Goal: Information Seeking & Learning: Find specific fact

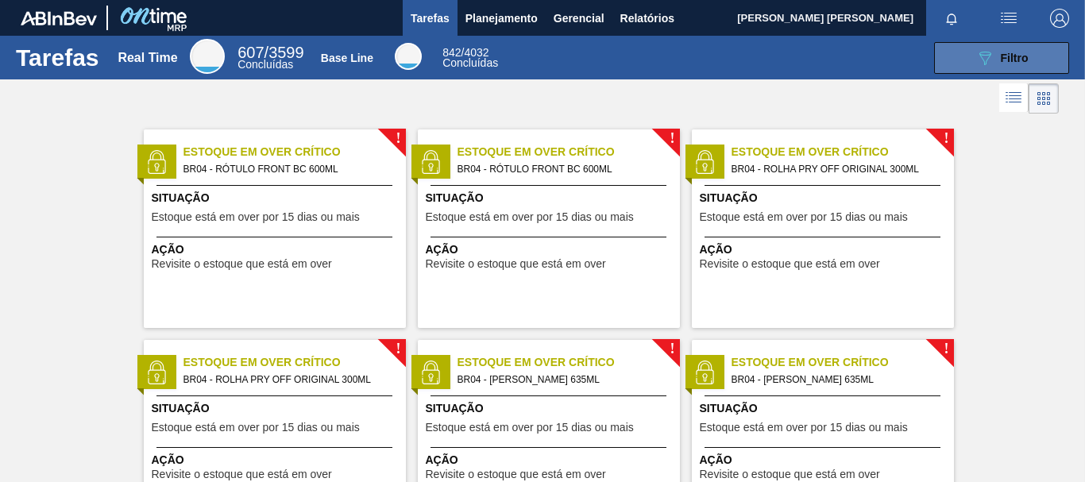
click at [994, 42] on button "089F7B8B-B2A5-4AFE-B5C0-19BA573D28AC Filtro" at bounding box center [1001, 58] width 135 height 32
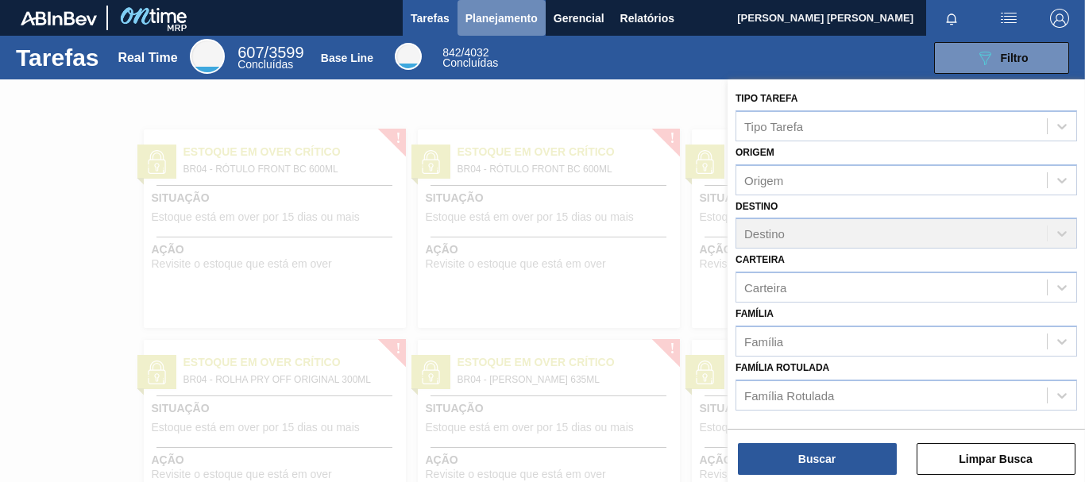
click at [512, 17] on span "Planejamento" at bounding box center [502, 18] width 72 height 19
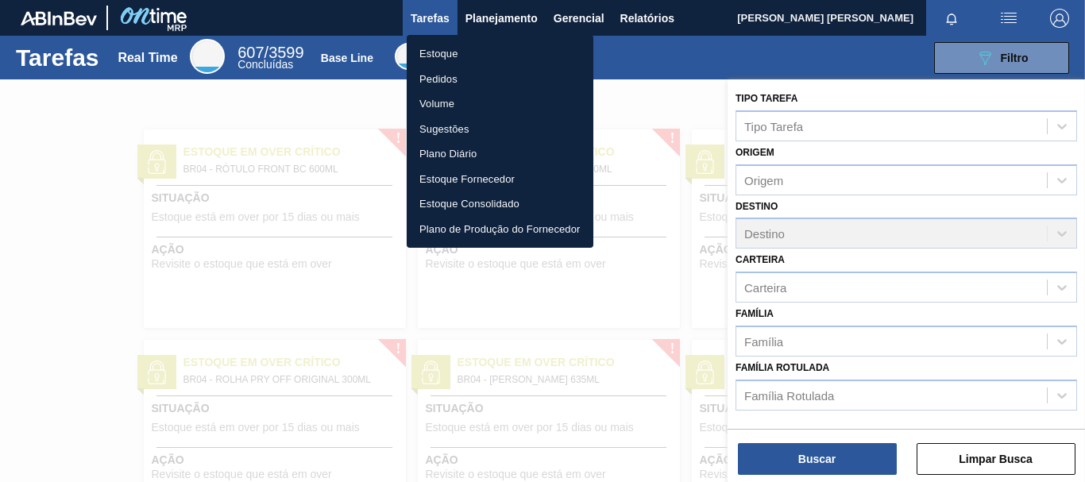
click at [498, 23] on div at bounding box center [542, 241] width 1085 height 482
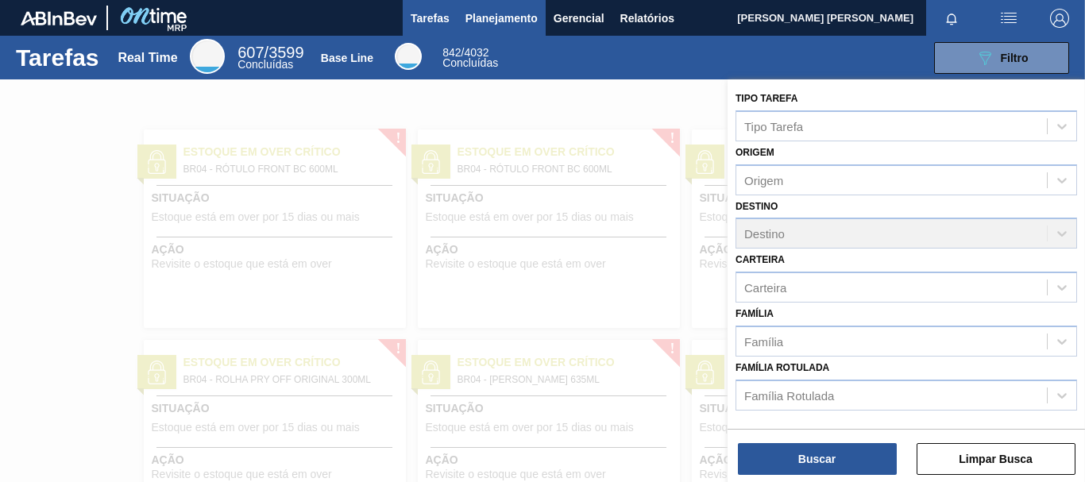
click at [522, 10] on span "Planejamento" at bounding box center [502, 18] width 72 height 19
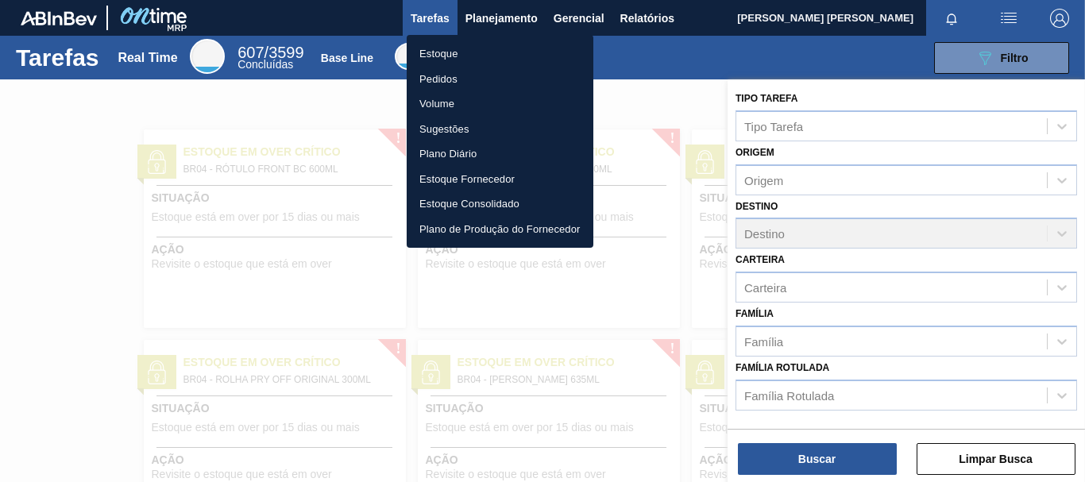
click at [444, 75] on li "Pedidos" at bounding box center [500, 79] width 187 height 25
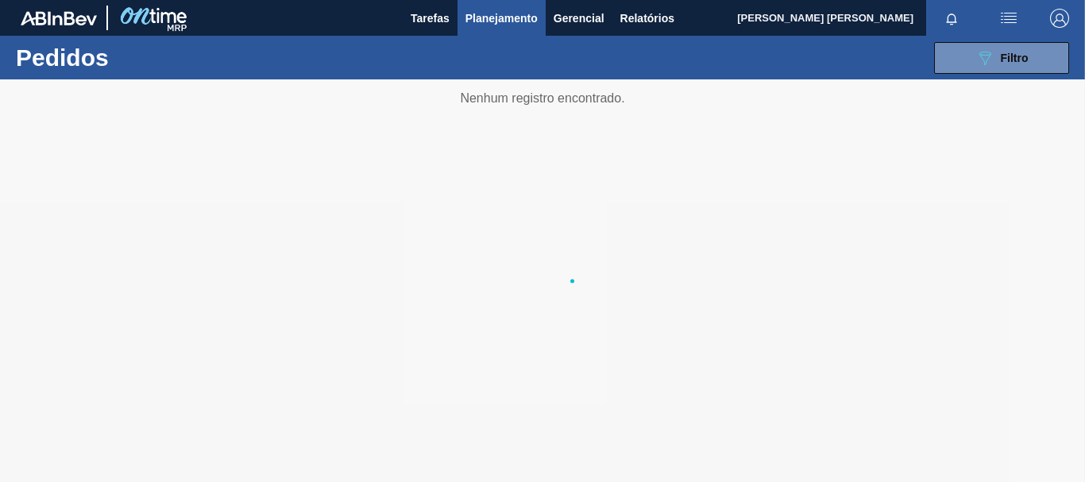
click at [444, 75] on li "Pedidos" at bounding box center [500, 70] width 140 height 14
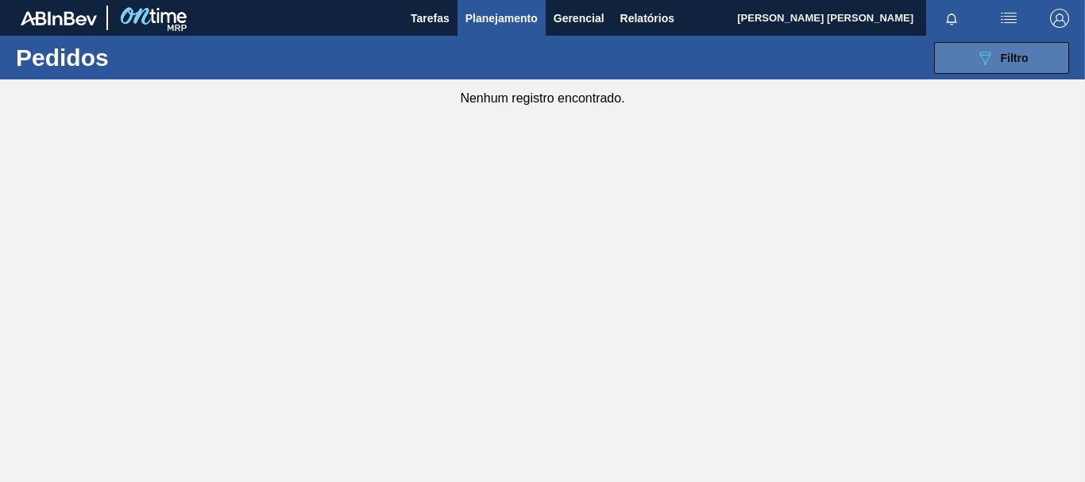
click at [951, 58] on button "089F7B8B-B2A5-4AFE-B5C0-19BA573D28AC Filtro" at bounding box center [1001, 58] width 135 height 32
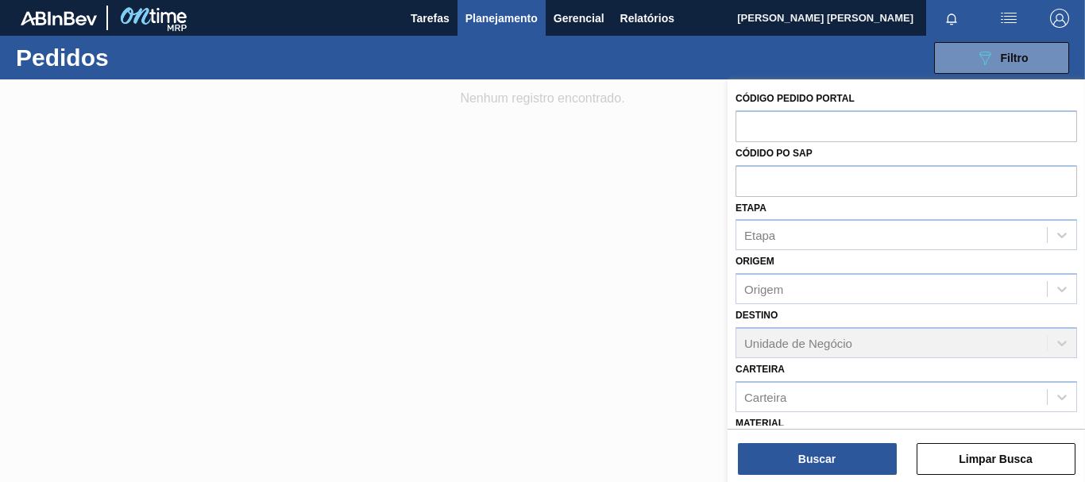
scroll to position [208, 0]
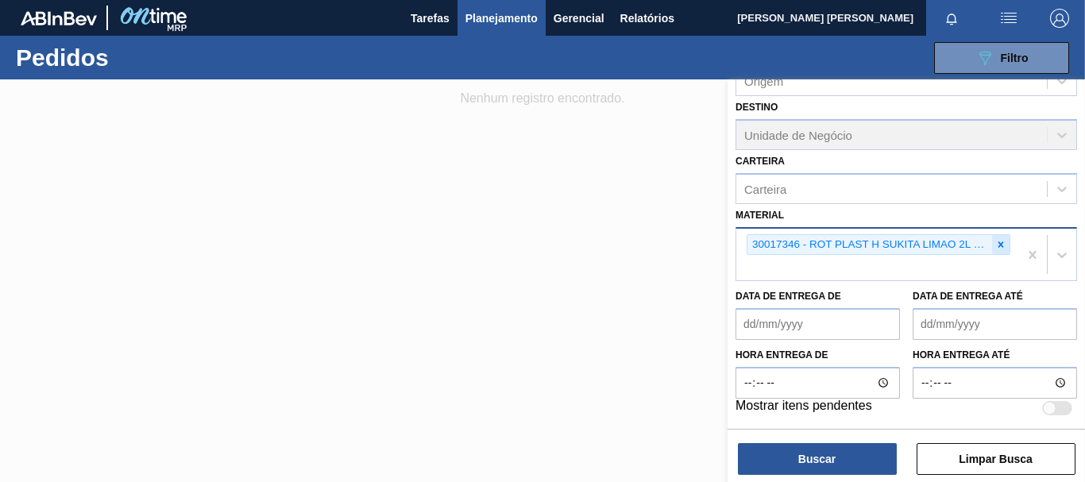
click at [1002, 246] on icon at bounding box center [1001, 244] width 11 height 11
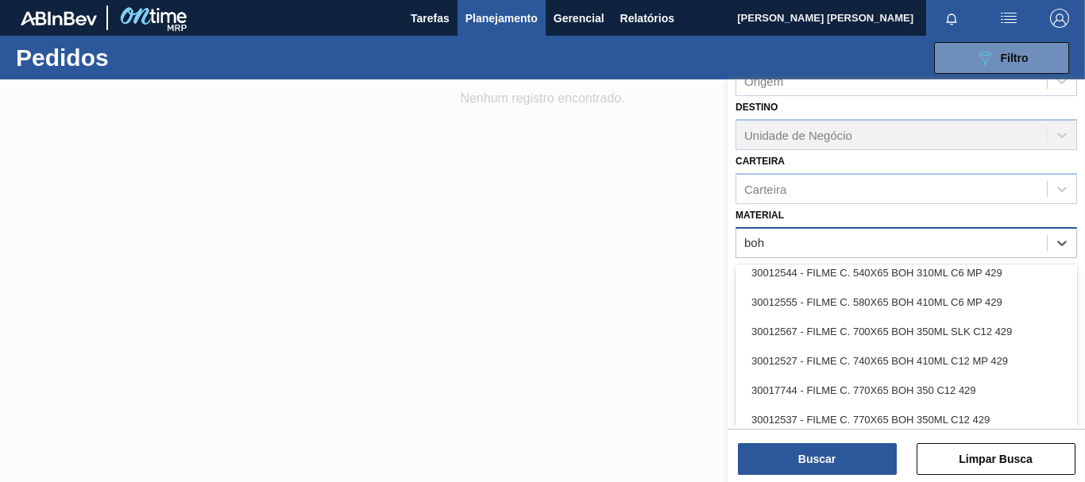
scroll to position [953, 0]
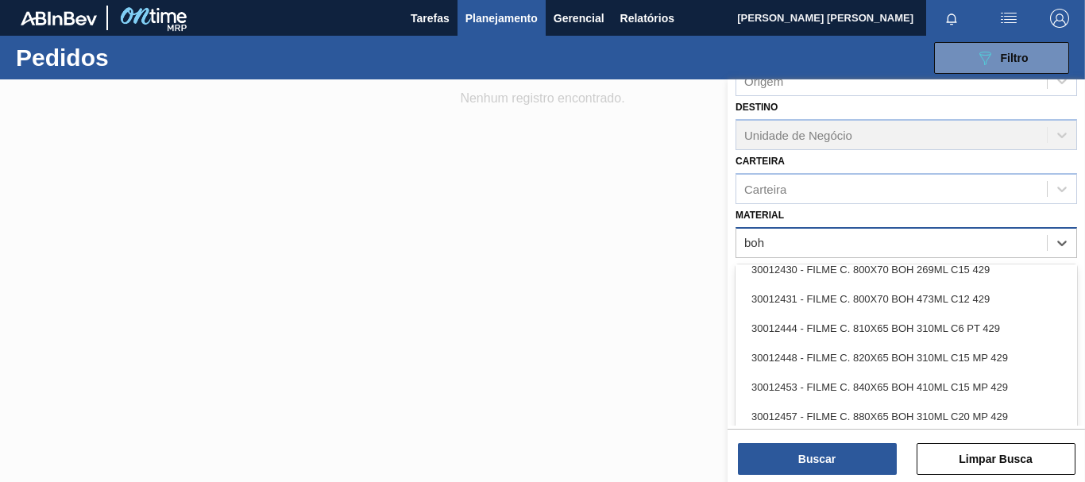
type input "boh"
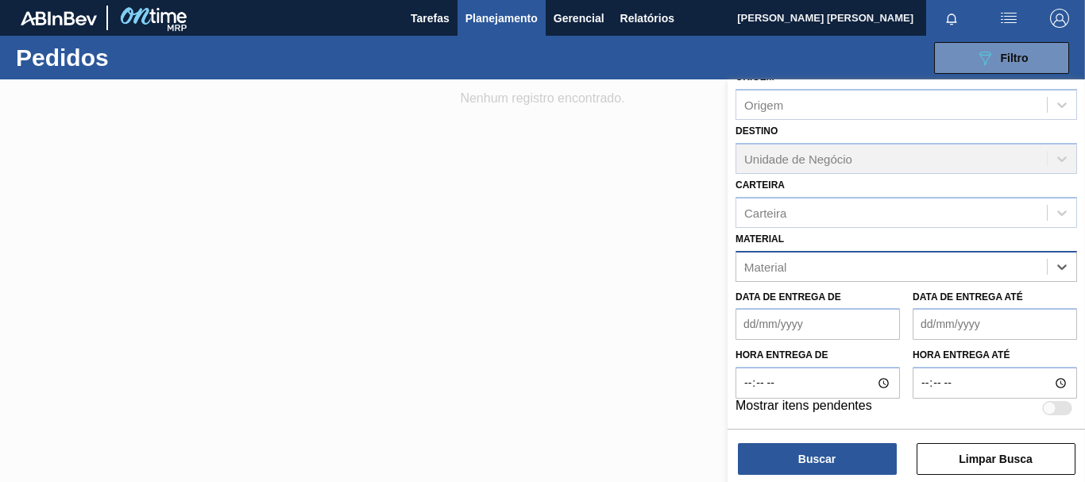
scroll to position [208, 0]
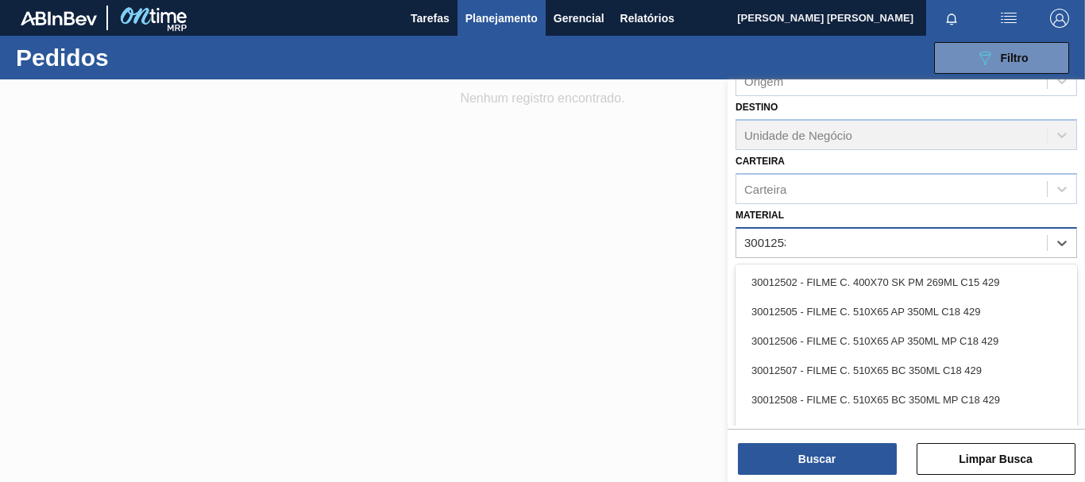
type input "30012537"
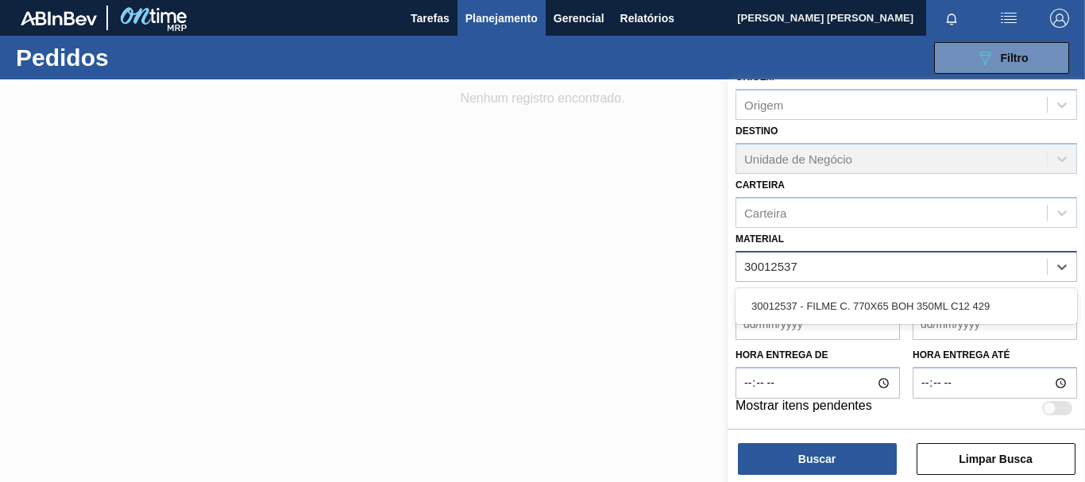
click at [791, 294] on div "30012537 - FILME C. 770X65 BOH 350ML C12 429" at bounding box center [907, 306] width 342 height 29
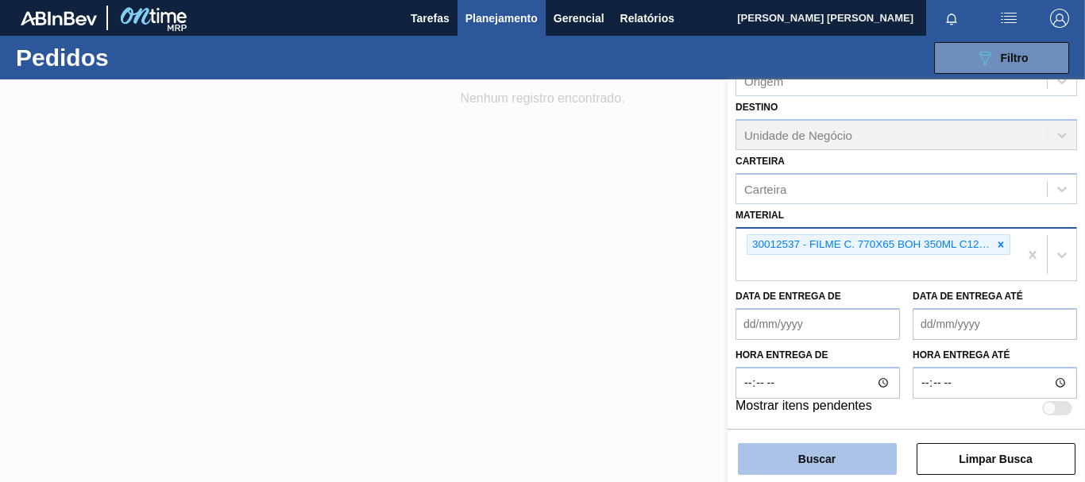
click at [822, 466] on button "Buscar" at bounding box center [817, 459] width 159 height 32
